Goal: Find specific page/section: Find specific page/section

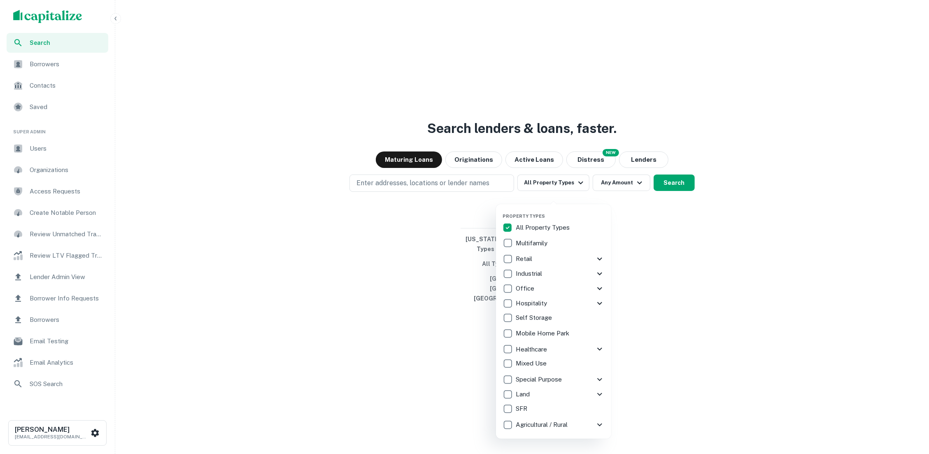
click at [602, 259] on icon at bounding box center [600, 259] width 10 height 10
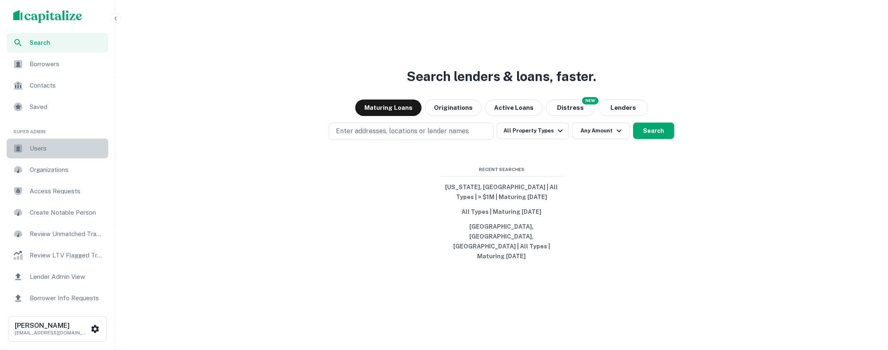
click at [38, 152] on span "Users" at bounding box center [67, 149] width 74 height 10
